Goal: Information Seeking & Learning: Understand process/instructions

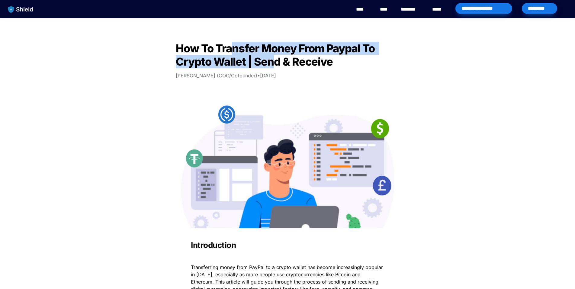
drag, startPoint x: 232, startPoint y: 53, endPoint x: 274, endPoint y: 63, distance: 42.6
click at [274, 63] on span "How To Transfer Money From Paypal To Crypto Wallet | Send & Receive" at bounding box center [276, 55] width 201 height 27
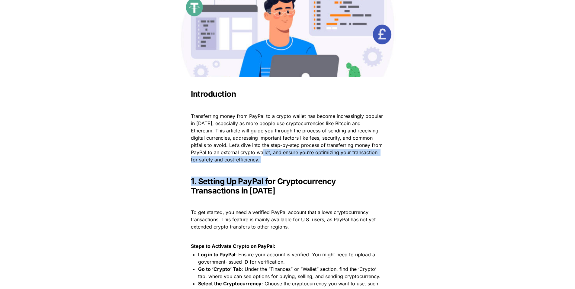
drag, startPoint x: 251, startPoint y: 160, endPoint x: 272, endPoint y: 178, distance: 27.9
click at [272, 178] on strong "1. Setting Up PayPal for Cryptocurrency Transactions in [DATE]" at bounding box center [264, 185] width 147 height 19
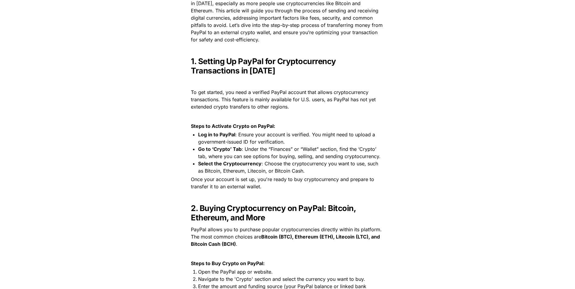
scroll to position [272, 0]
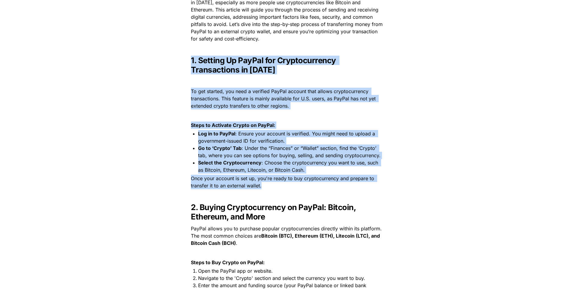
drag, startPoint x: 181, startPoint y: 47, endPoint x: 305, endPoint y: 188, distance: 187.2
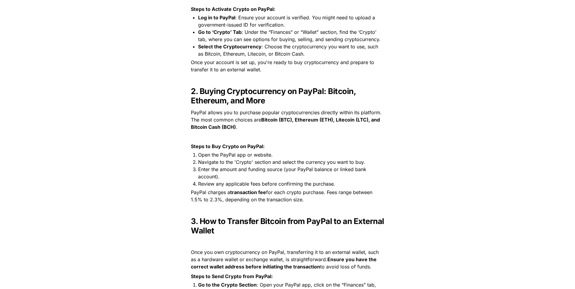
scroll to position [392, 0]
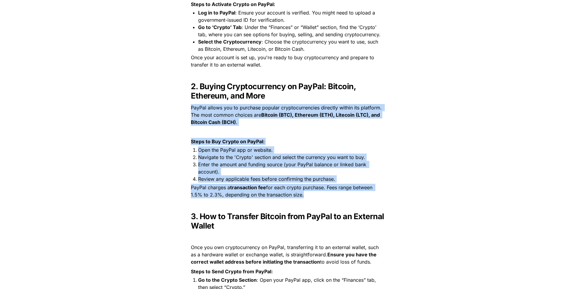
drag, startPoint x: 189, startPoint y: 108, endPoint x: 304, endPoint y: 200, distance: 147.6
click at [269, 166] on span "Enter the amount and funding source (your PayPal balance or linked bank account…" at bounding box center [283, 167] width 170 height 13
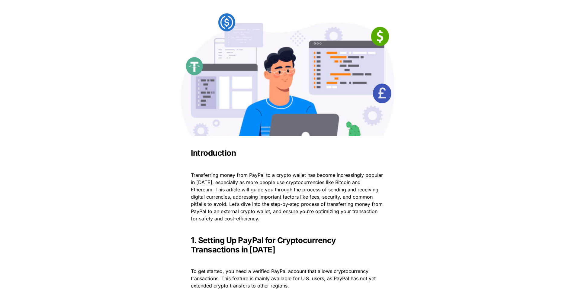
scroll to position [0, 0]
